Goal: Participate in discussion: Engage in conversation with other users on a specific topic

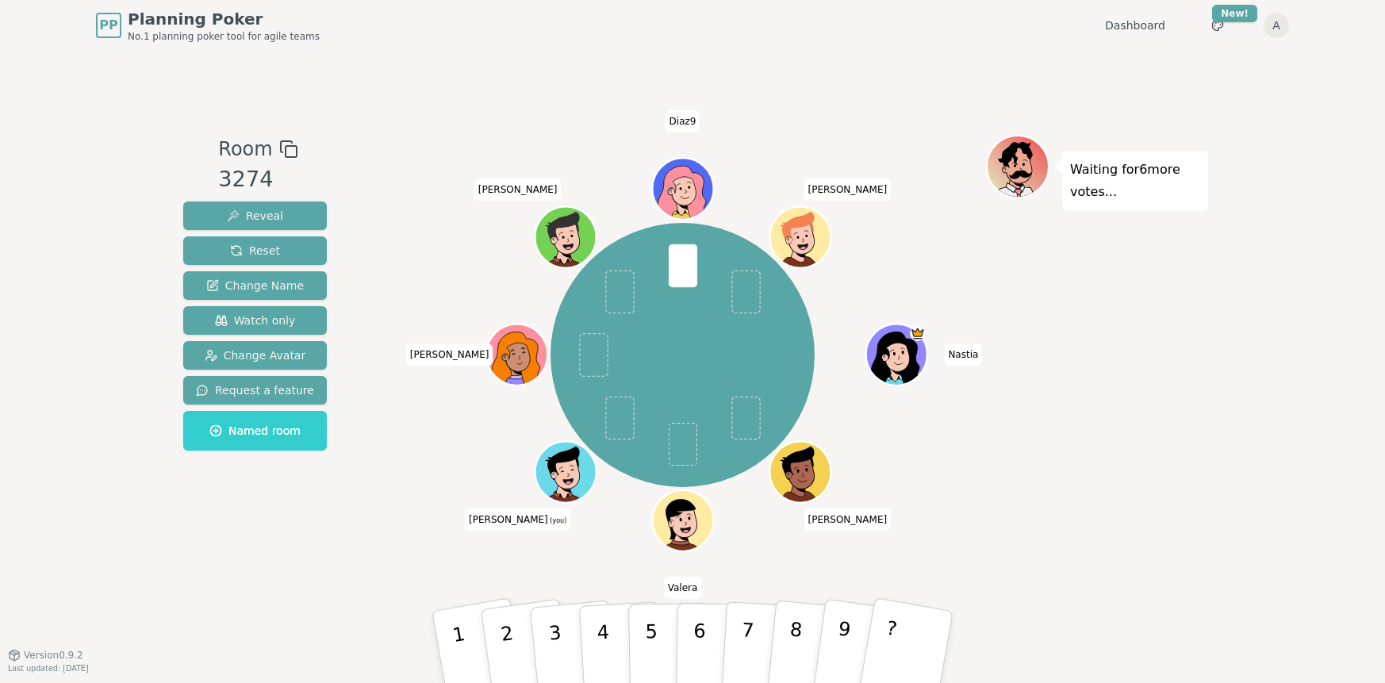
click at [1200, 438] on div "Waiting for 6 more votes..." at bounding box center [1097, 353] width 222 height 436
click at [832, 626] on button "9" at bounding box center [859, 647] width 94 height 129
click at [448, 356] on span "[PERSON_NAME]" at bounding box center [449, 355] width 87 height 22
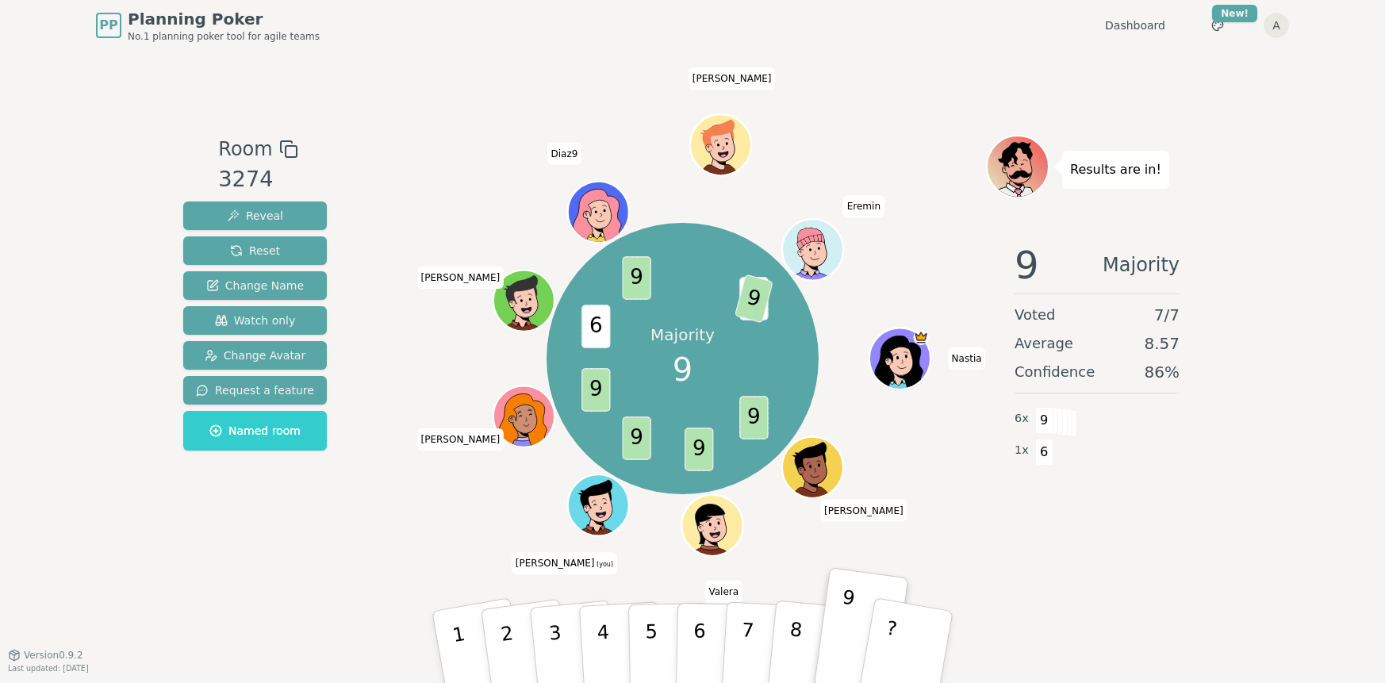
click at [919, 79] on div "Room 3274 Reveal Reset Change Name Watch only Change Avatar Request a feature N…" at bounding box center [693, 353] width 1032 height 604
click at [886, 139] on div at bounding box center [682, 149] width 607 height 29
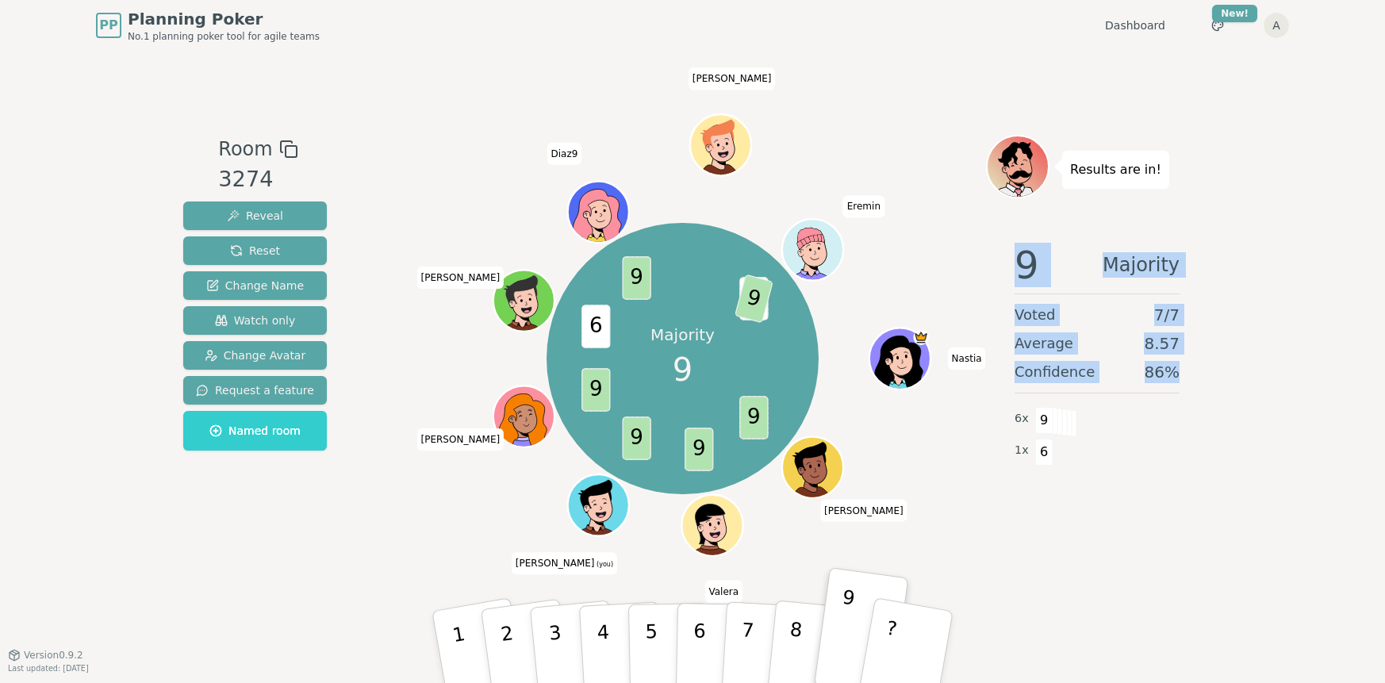
drag, startPoint x: 1184, startPoint y: 371, endPoint x: 1018, endPoint y: 263, distance: 197.4
click at [1018, 263] on div "9 Majority Voted 7 / 7 Average 8.57 Confidence 86 % 6 x 9 1 x 6" at bounding box center [1097, 388] width 222 height 317
click at [1018, 263] on span "9" at bounding box center [1027, 265] width 25 height 38
drag, startPoint x: 1019, startPoint y: 260, endPoint x: 1190, endPoint y: 375, distance: 206.0
click at [1190, 375] on div "9 Majority Voted 7 / 7 Average 8.57 Confidence 86 % 6 x 9 1 x 6" at bounding box center [1097, 388] width 222 height 317
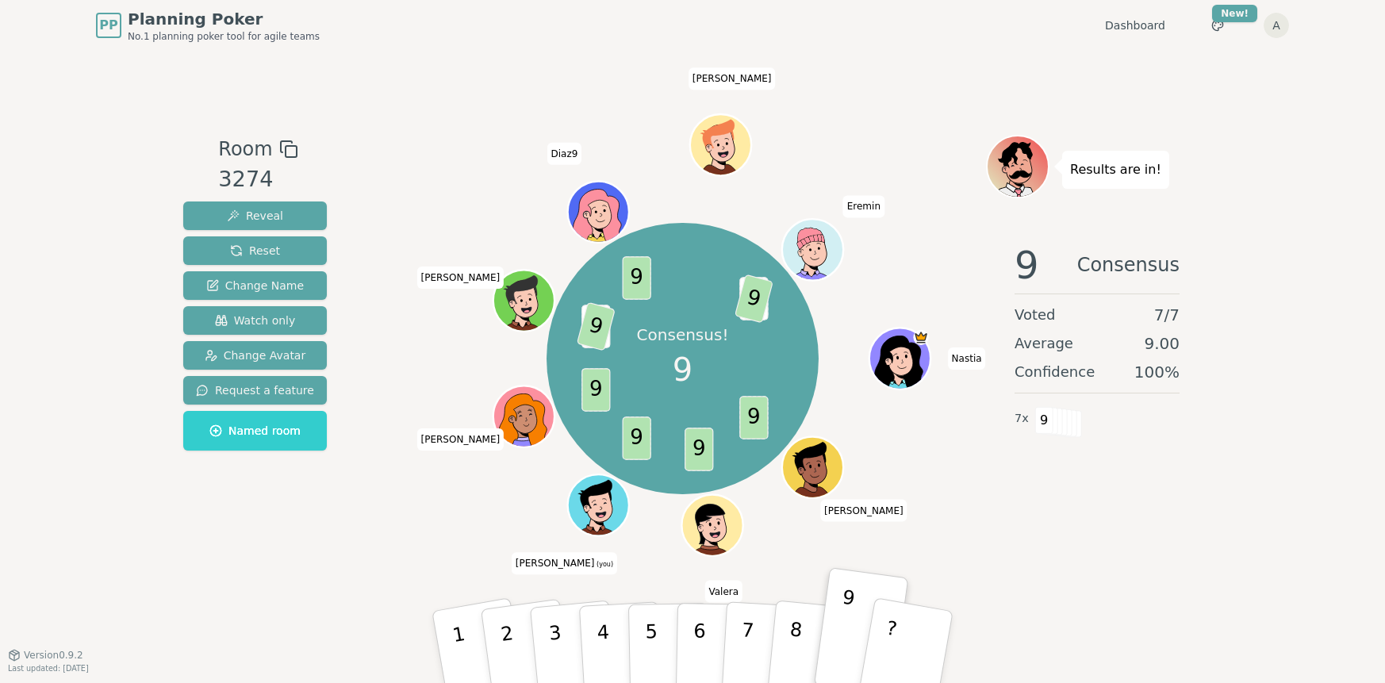
click at [1033, 535] on div "9 Consensus Voted 7 / 7 Average 9.00 Confidence 100 % 7 x 9" at bounding box center [1097, 388] width 222 height 317
click at [1036, 417] on span "9" at bounding box center [1045, 420] width 18 height 27
click at [1037, 515] on div "9 Consensus Voted 7 / 7 Average 9.00 Confidence 100 % 7 x 9" at bounding box center [1097, 388] width 222 height 317
drag, startPoint x: 873, startPoint y: 509, endPoint x: 851, endPoint y: 509, distance: 21.4
click at [851, 509] on span "[PERSON_NAME]" at bounding box center [863, 510] width 87 height 22
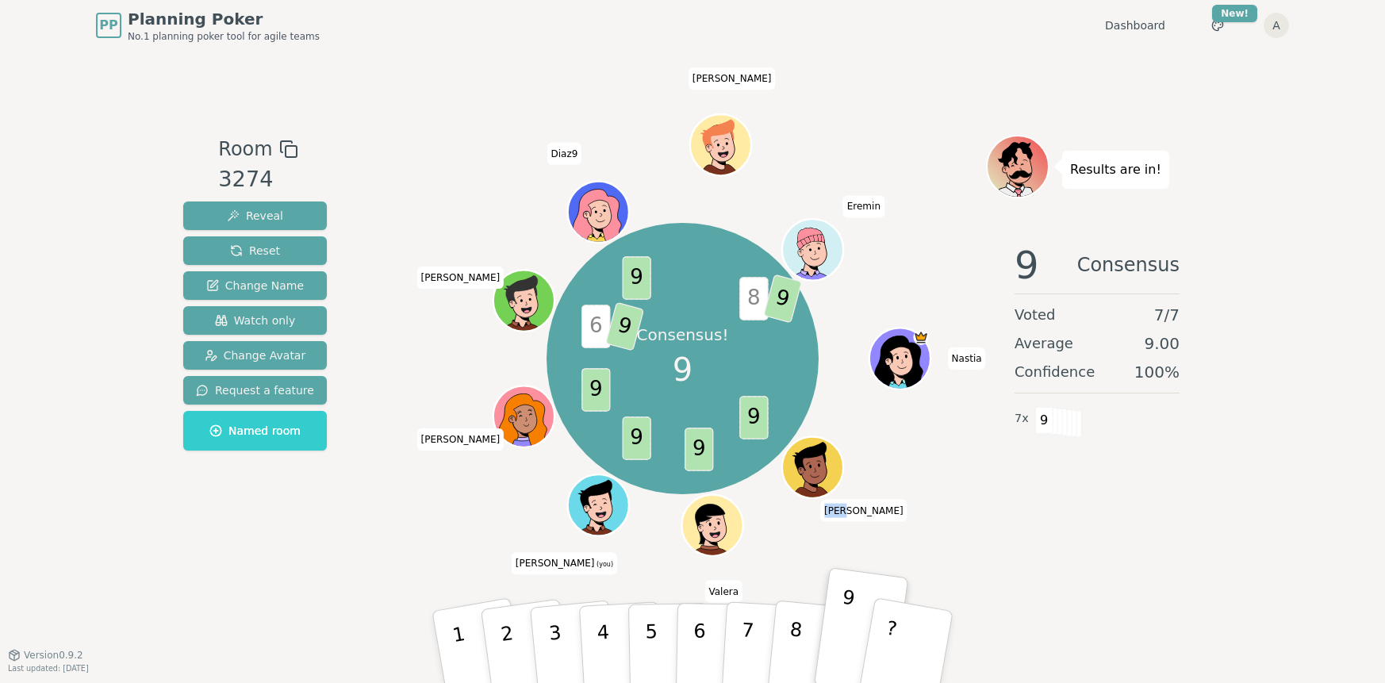
click at [851, 509] on span "[PERSON_NAME]" at bounding box center [863, 510] width 87 height 22
drag, startPoint x: 852, startPoint y: 509, endPoint x: 878, endPoint y: 509, distance: 26.2
click at [878, 509] on span "[PERSON_NAME]" at bounding box center [863, 510] width 87 height 22
click at [713, 590] on span "Valera" at bounding box center [724, 591] width 38 height 22
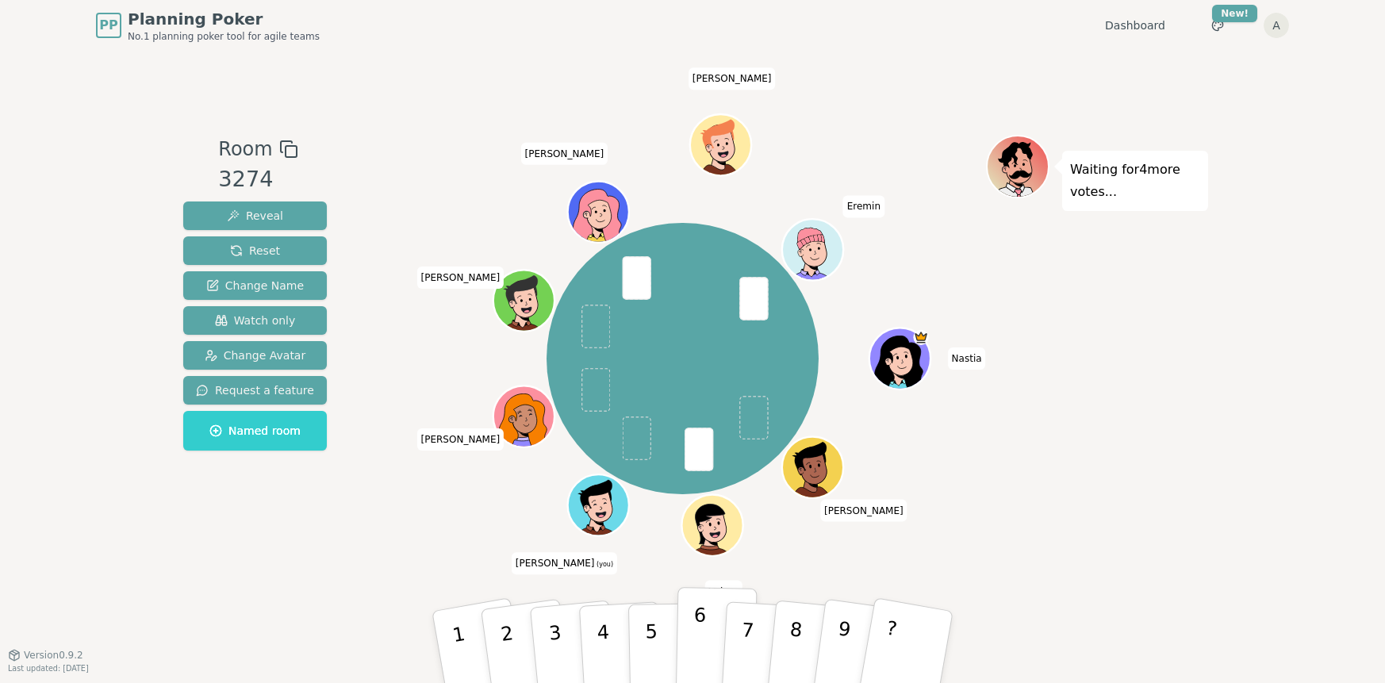
click at [701, 632] on p "6" at bounding box center [699, 647] width 13 height 86
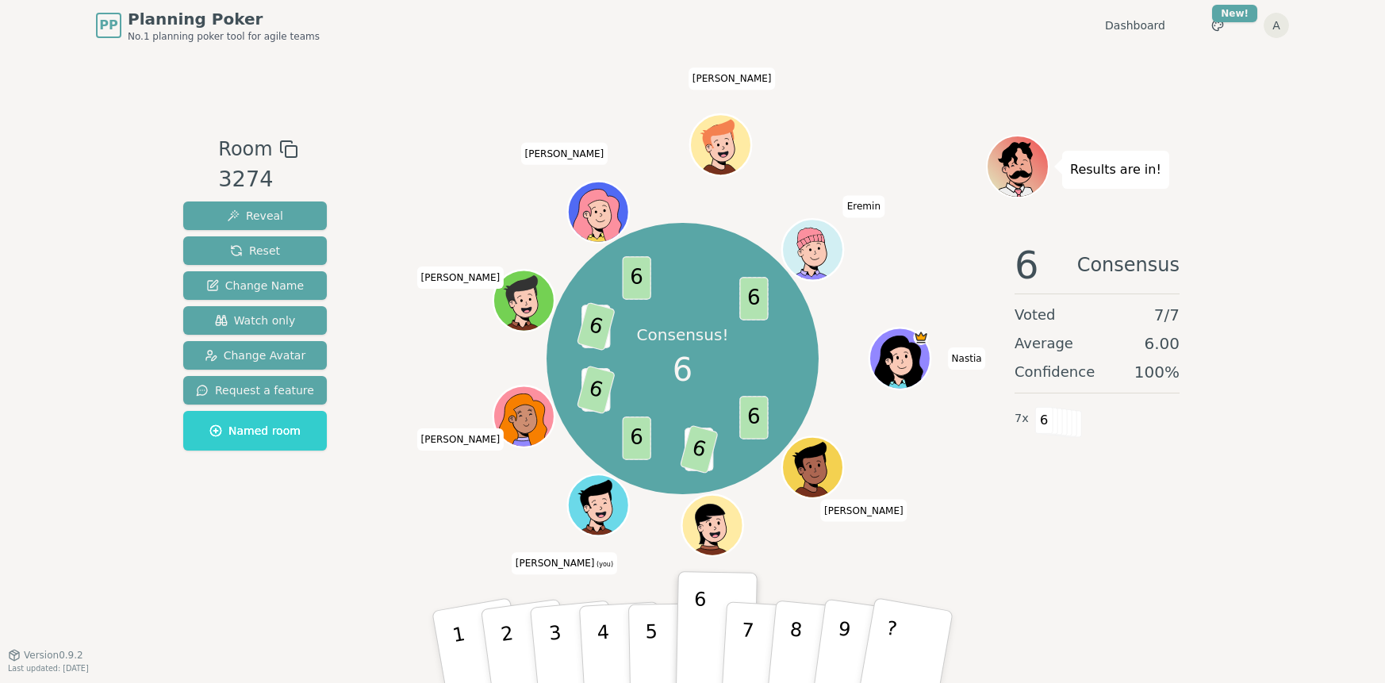
click at [1208, 116] on div "PP Planning Poker No.1 planning poker tool for agile teams Dashboard Toggle the…" at bounding box center [692, 341] width 1385 height 683
drag, startPoint x: 1057, startPoint y: 313, endPoint x: 1010, endPoint y: 313, distance: 46.8
click at [1010, 313] on div "6 Consensus Voted 7 / 7 Average 6.00 Confidence 100 % 7 x 6" at bounding box center [1097, 388] width 222 height 317
drag, startPoint x: 1070, startPoint y: 345, endPoint x: 1012, endPoint y: 345, distance: 58.7
click at [1012, 345] on div "6 Consensus Voted 7 / 7 Average 6.00 Confidence 100 % 7 x 6" at bounding box center [1097, 388] width 222 height 317
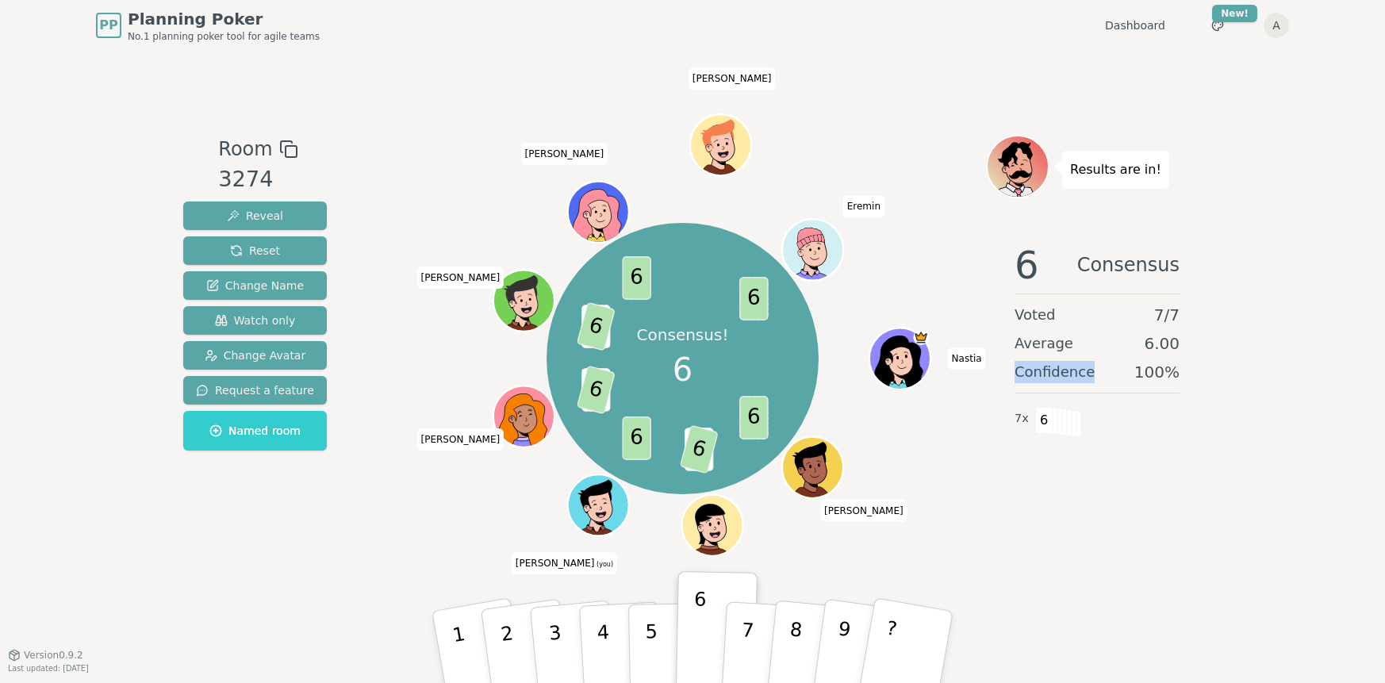
drag, startPoint x: 1092, startPoint y: 374, endPoint x: 1016, endPoint y: 375, distance: 76.2
click at [1016, 375] on div "Confidence 100 %" at bounding box center [1097, 372] width 165 height 22
drag, startPoint x: 1016, startPoint y: 312, endPoint x: 1057, endPoint y: 312, distance: 40.5
click at [1057, 312] on div "Voted 7 / 7" at bounding box center [1097, 315] width 165 height 22
drag, startPoint x: 1019, startPoint y: 339, endPoint x: 1112, endPoint y: 341, distance: 92.9
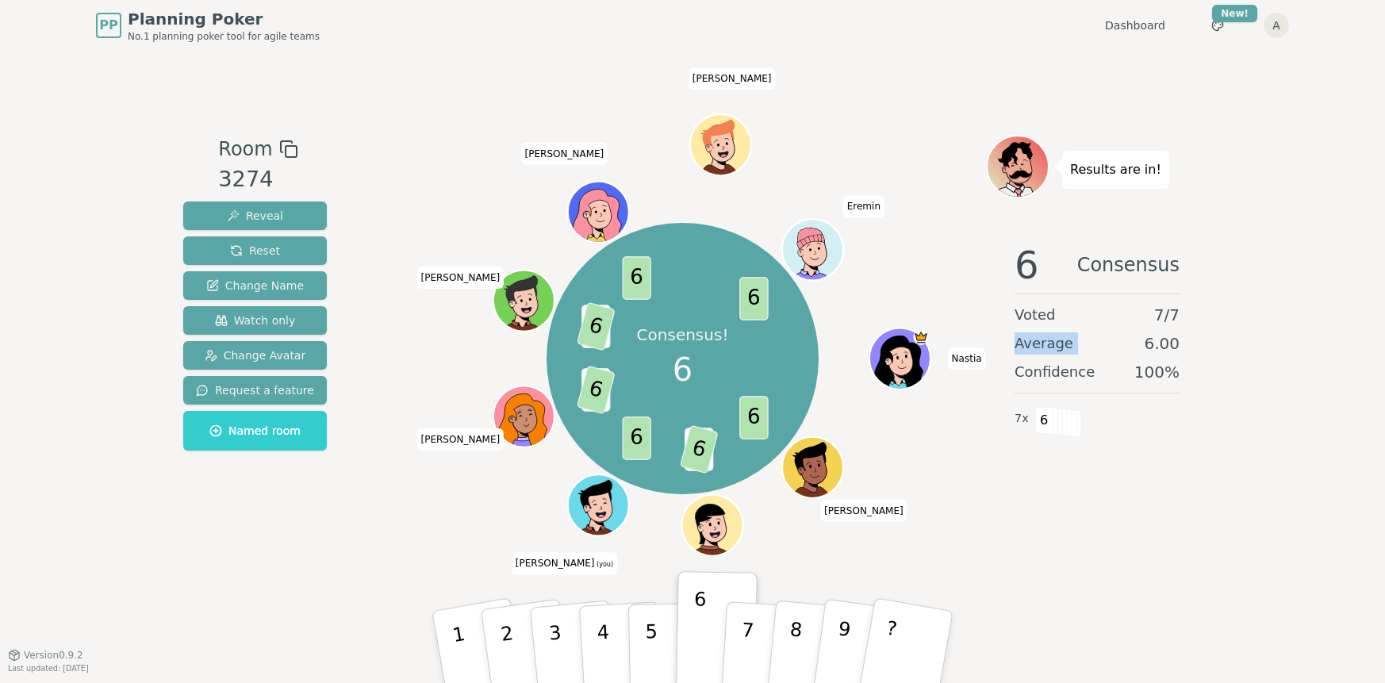
click at [1112, 341] on div "Average 6.00" at bounding box center [1097, 343] width 165 height 22
drag, startPoint x: 1012, startPoint y: 374, endPoint x: 1106, endPoint y: 370, distance: 94.5
click at [1106, 371] on div "6 Consensus Voted 7 / 7 Average 6.00 Confidence 100 % 7 x 6" at bounding box center [1097, 388] width 222 height 317
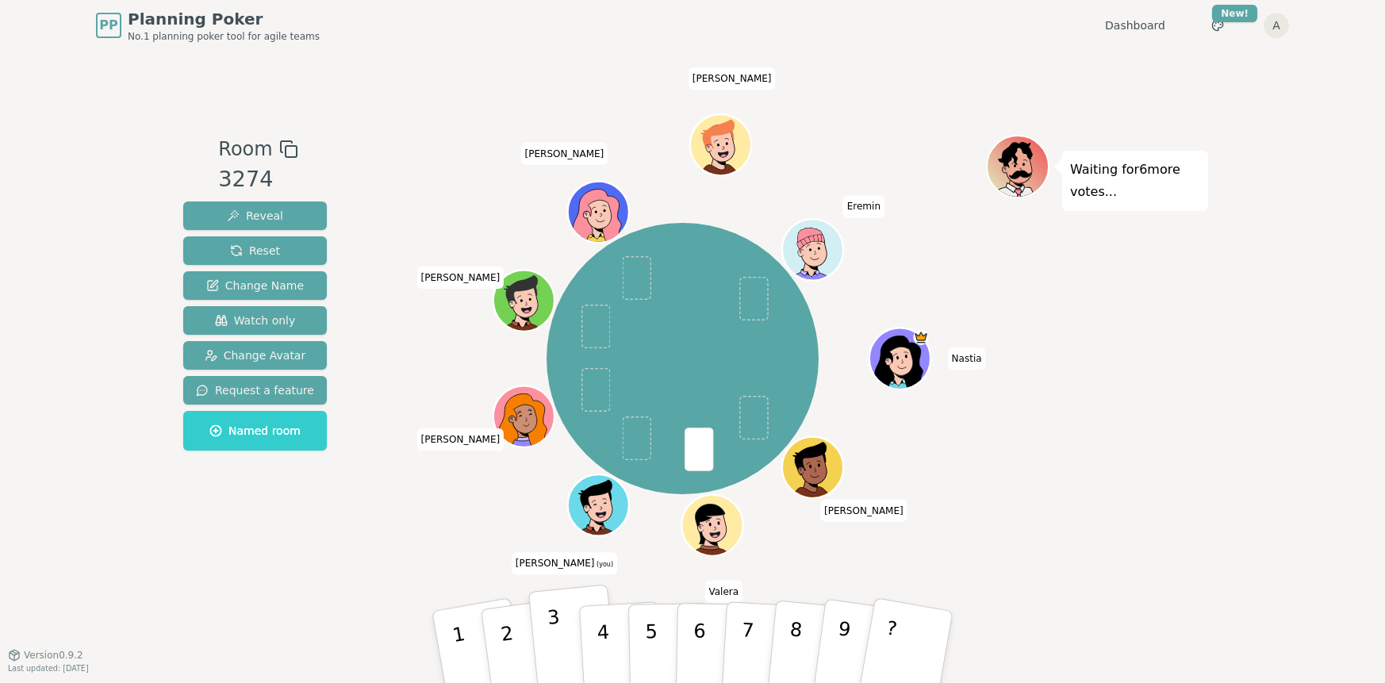
click at [559, 630] on p "3" at bounding box center [557, 649] width 21 height 86
click at [697, 633] on p "6" at bounding box center [699, 647] width 13 height 86
click at [548, 651] on button "3" at bounding box center [573, 648] width 90 height 126
